Goal: Register for event/course

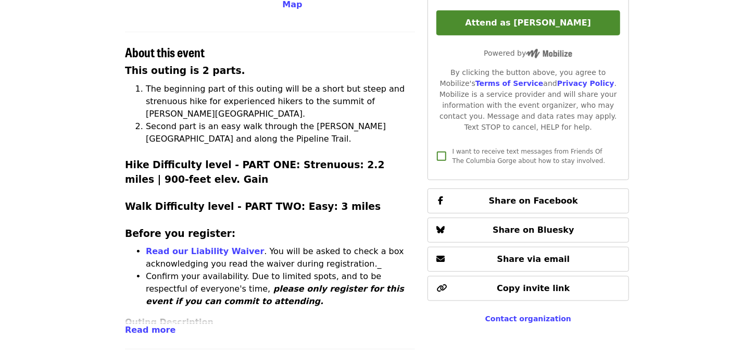
scroll to position [208, 0]
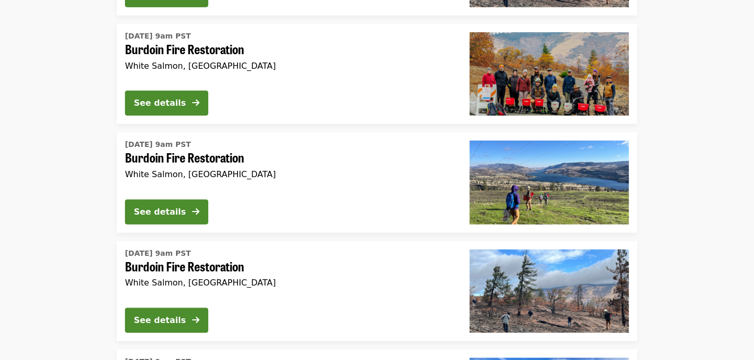
scroll to position [52, 0]
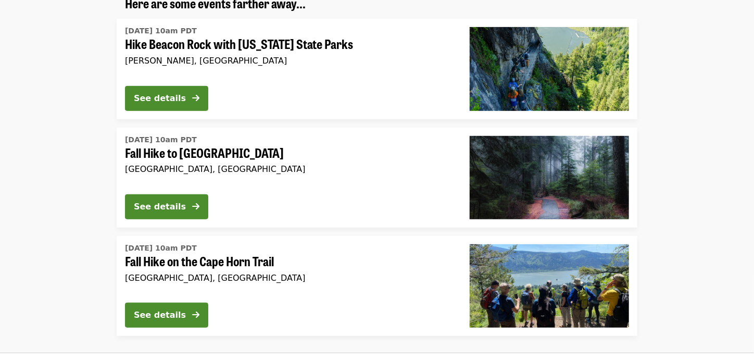
scroll to position [260, 0]
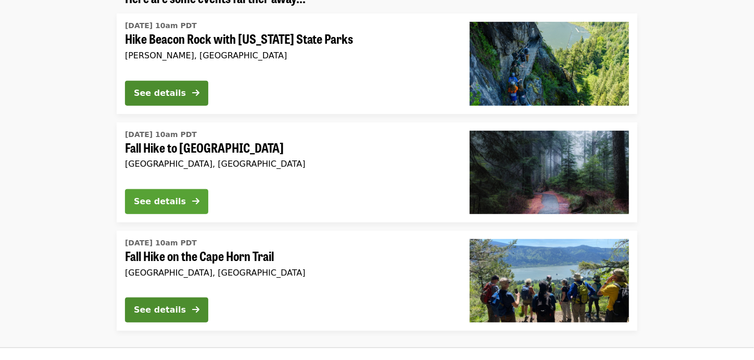
click at [161, 199] on div "See details" at bounding box center [160, 201] width 52 height 12
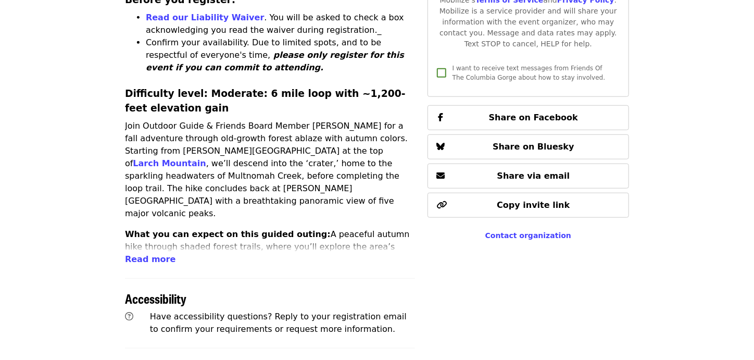
scroll to position [417, 0]
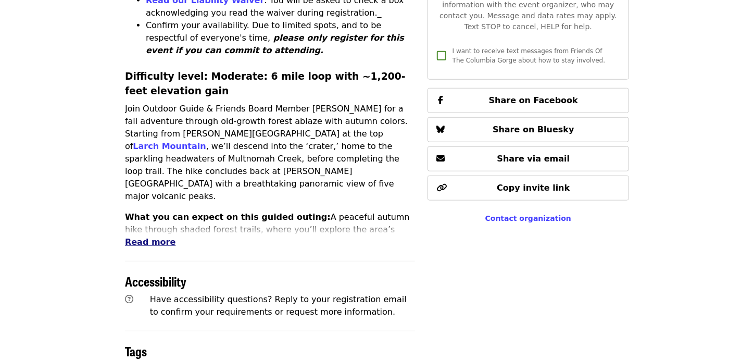
click at [145, 237] on span "Read more" at bounding box center [150, 242] width 51 height 10
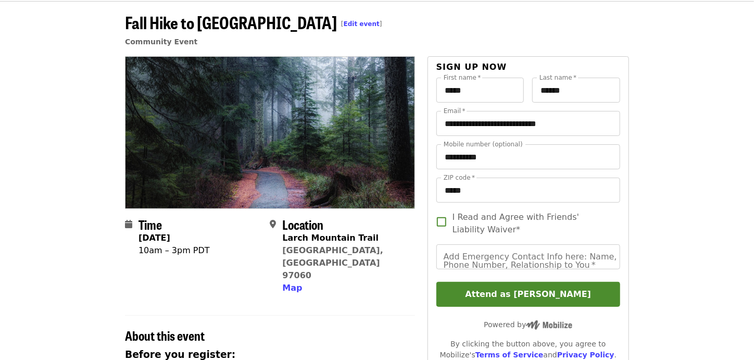
scroll to position [0, 0]
